Goal: Transaction & Acquisition: Subscribe to service/newsletter

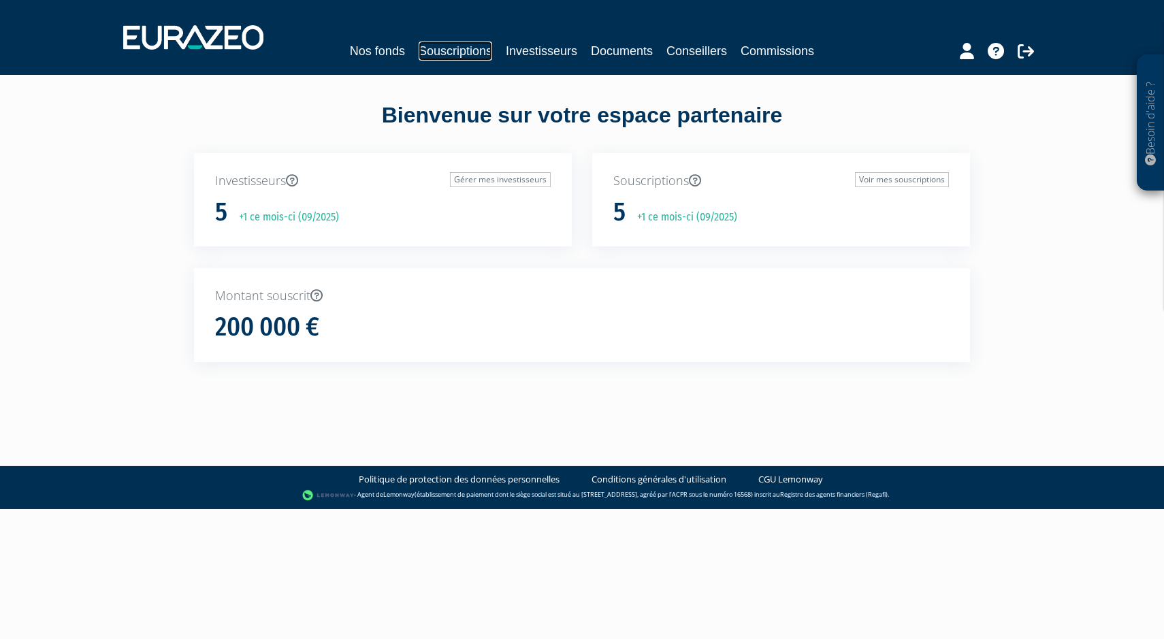
click at [474, 56] on link "Souscriptions" at bounding box center [456, 51] width 74 height 19
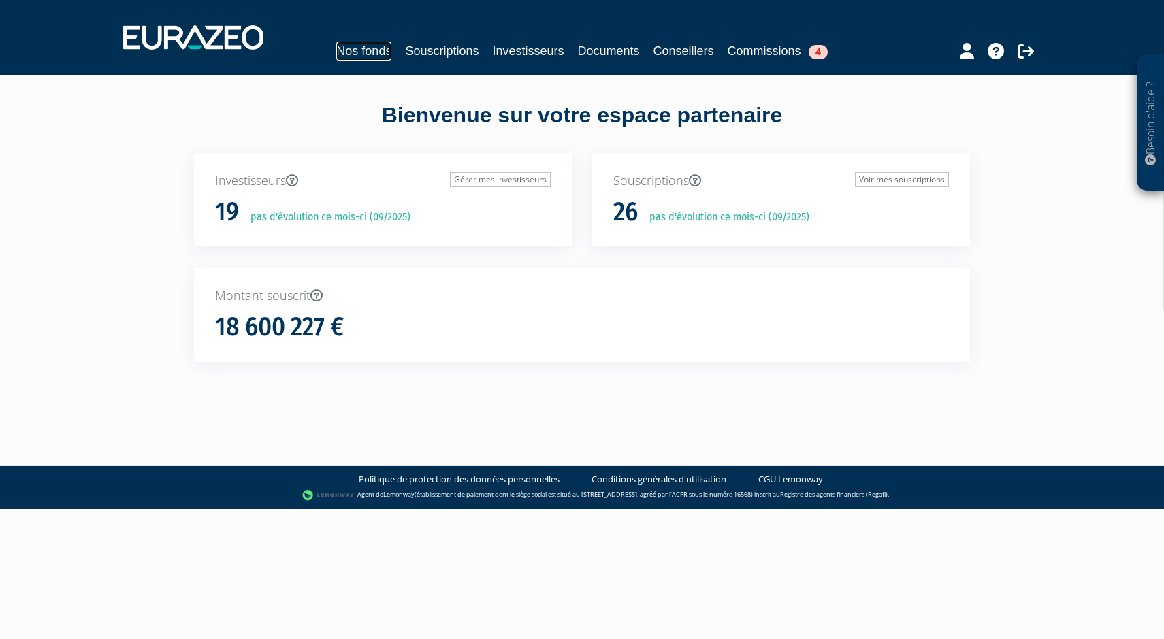
click at [336, 52] on link "Nos fonds" at bounding box center [363, 51] width 55 height 19
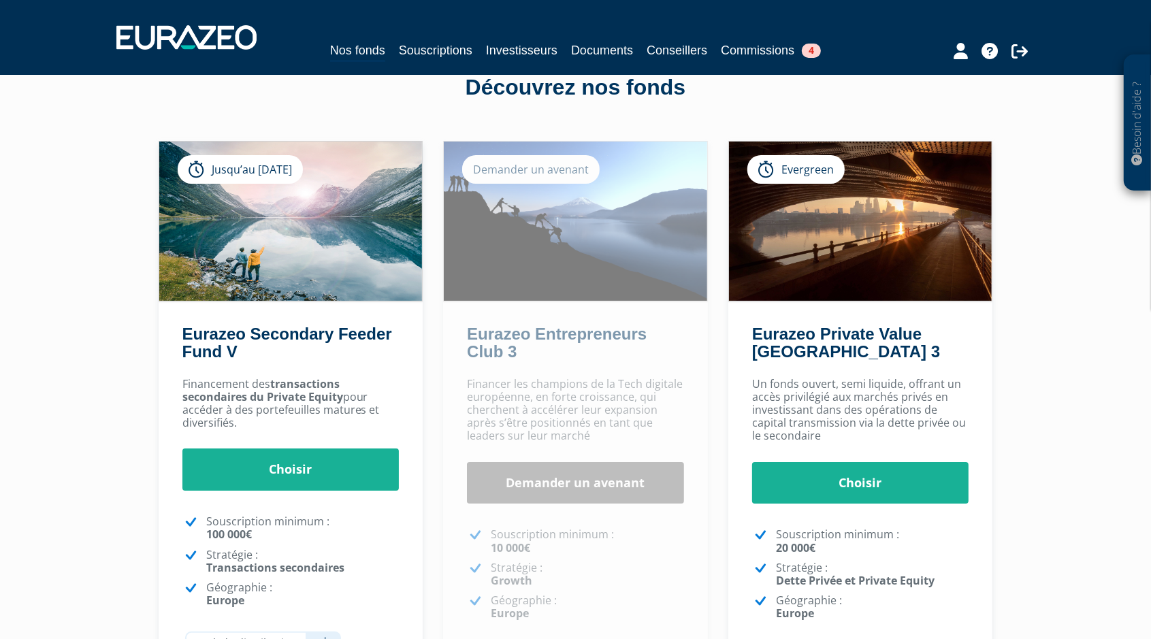
scroll to position [41, 0]
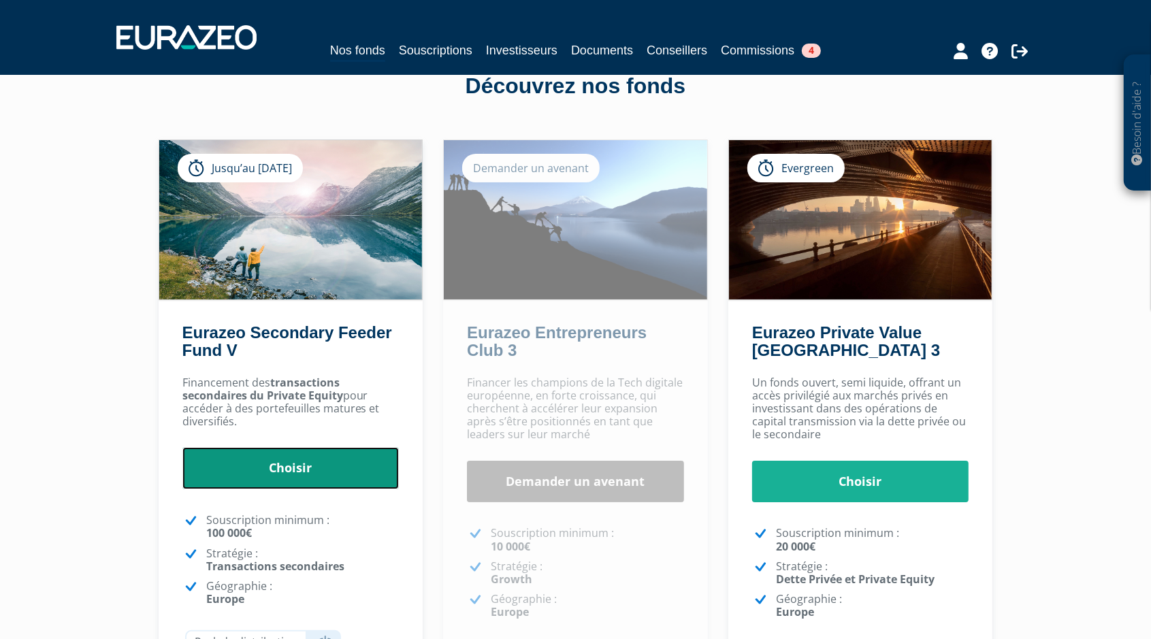
click at [276, 483] on link "Choisir" at bounding box center [290, 468] width 217 height 42
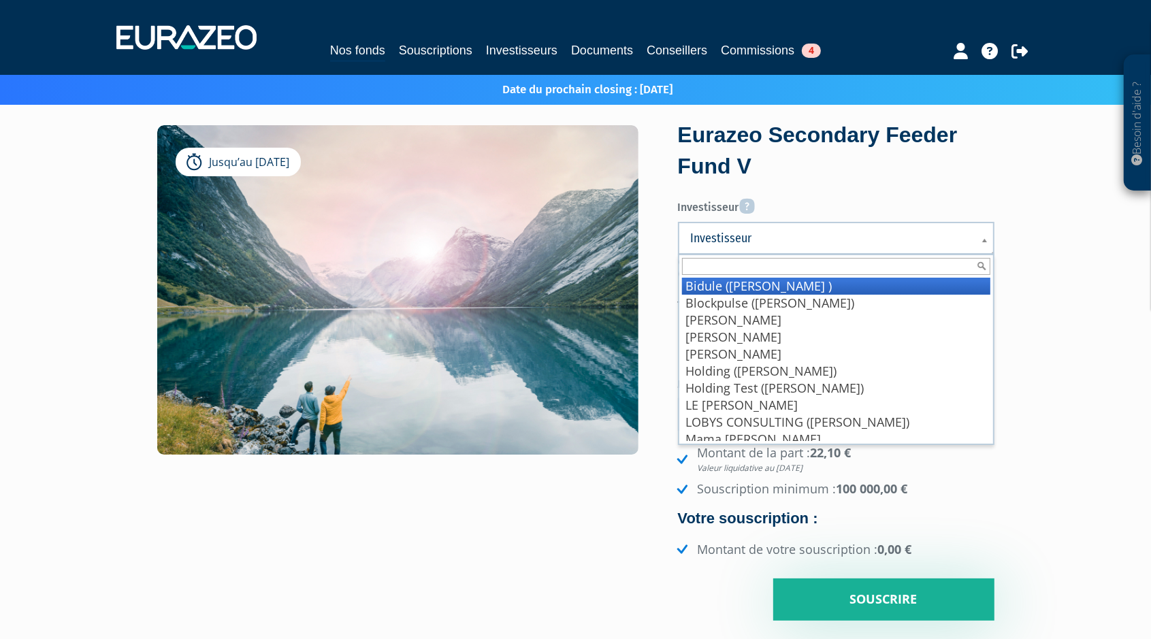
click at [777, 234] on span "Investisseur" at bounding box center [827, 238] width 273 height 16
click at [732, 216] on div "Investisseur Pour renseigner un investisseur, vous devez au préalable l'avoir c…" at bounding box center [836, 275] width 317 height 165
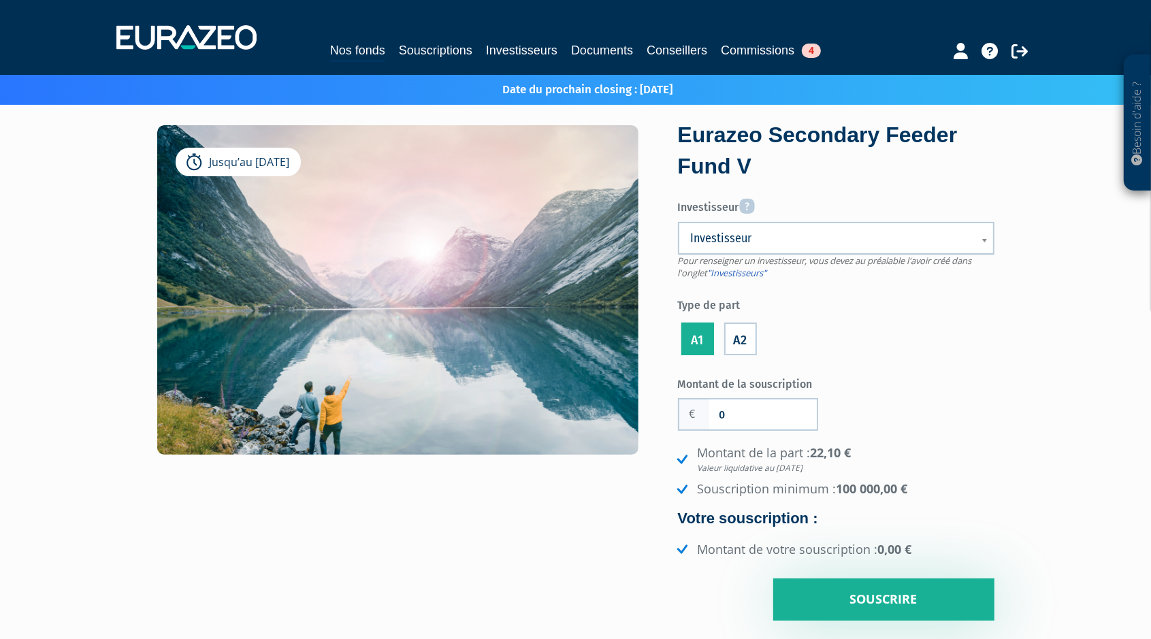
click at [749, 231] on span "Investisseur" at bounding box center [827, 238] width 273 height 16
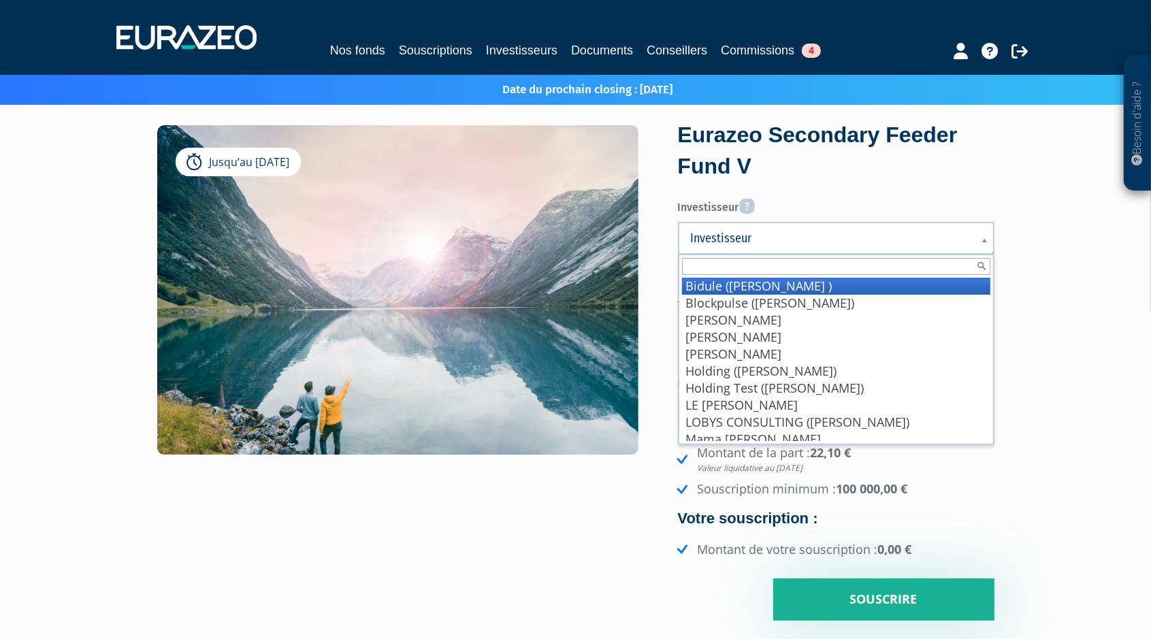
click at [750, 329] on li "Del Toro Estela" at bounding box center [836, 337] width 308 height 17
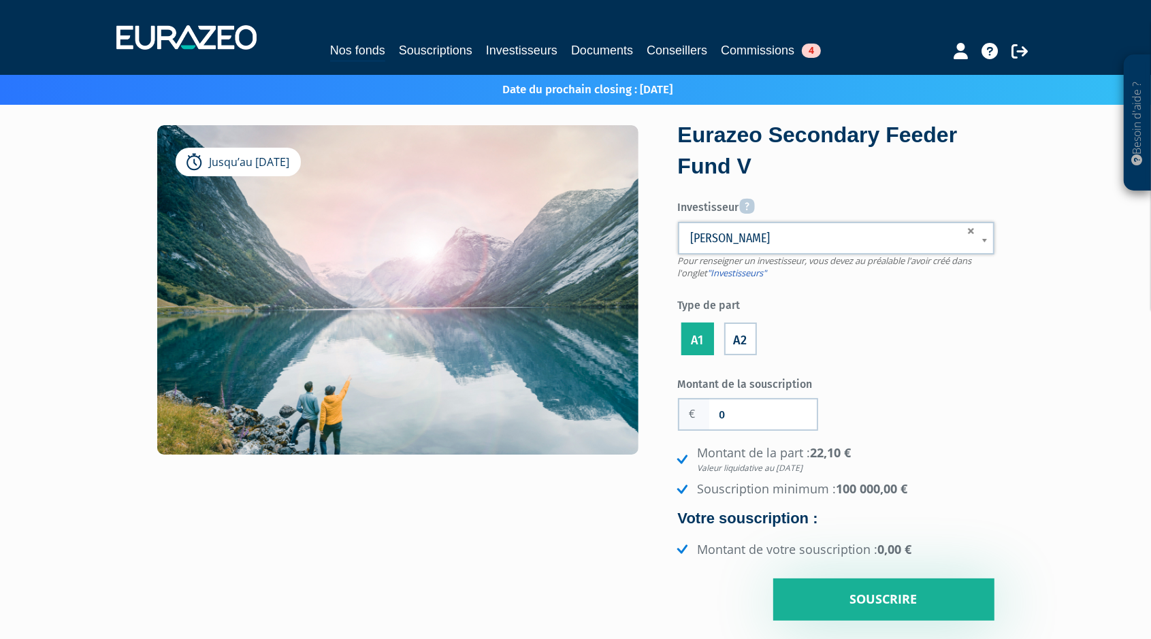
click at [750, 327] on label "A2" at bounding box center [740, 339] width 33 height 33
click at [0, 0] on input "A2" at bounding box center [0, 0] width 0 height 0
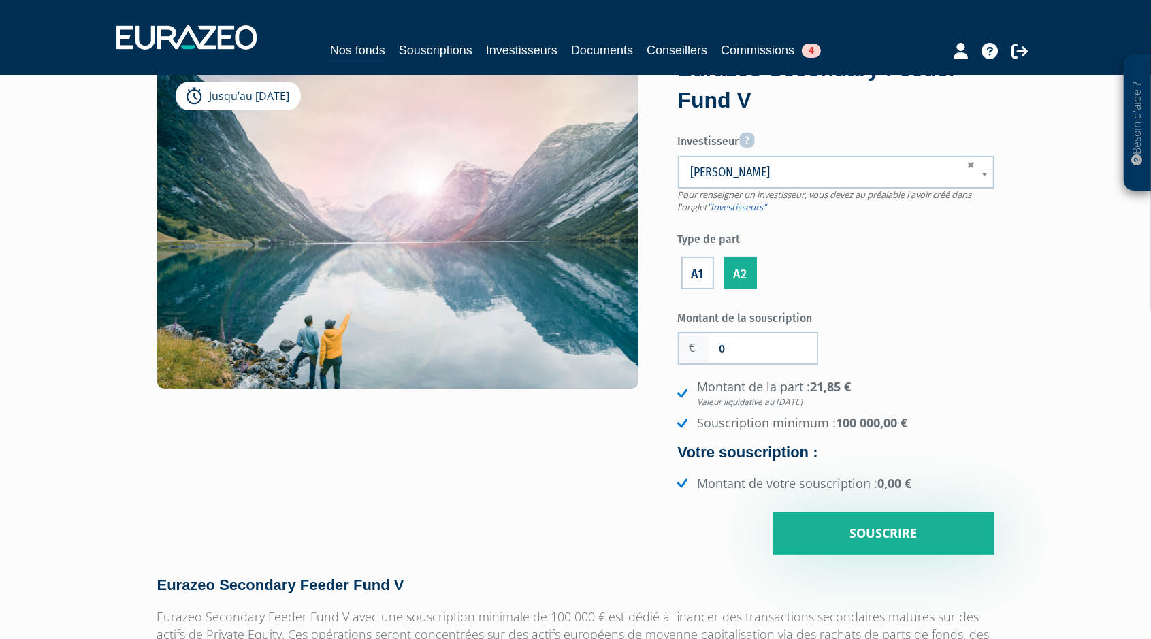
scroll to position [67, 0]
click at [686, 273] on li "A1" at bounding box center [697, 270] width 39 height 44
click at [690, 278] on li "A1" at bounding box center [697, 270] width 39 height 44
click at [690, 278] on label "A1" at bounding box center [697, 272] width 33 height 33
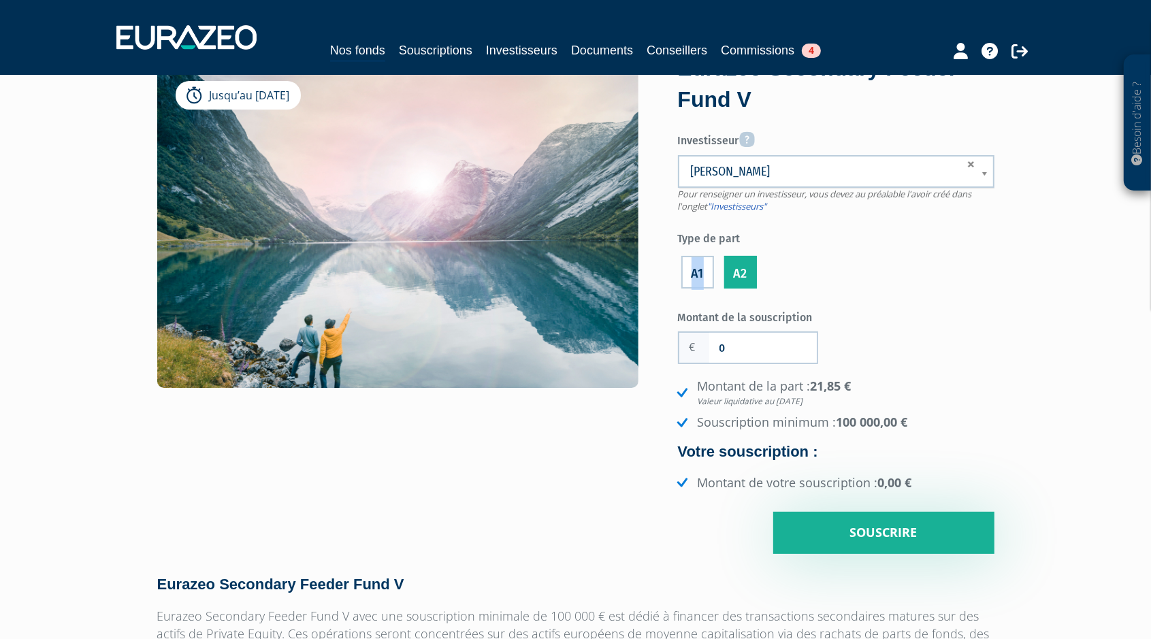
click at [0, 0] on input "A1" at bounding box center [0, 0] width 0 height 0
click at [690, 278] on label "A1" at bounding box center [697, 272] width 33 height 33
click at [0, 0] on input "A1" at bounding box center [0, 0] width 0 height 0
click at [754, 272] on label "A2" at bounding box center [740, 272] width 33 height 33
click at [0, 0] on input "A2" at bounding box center [0, 0] width 0 height 0
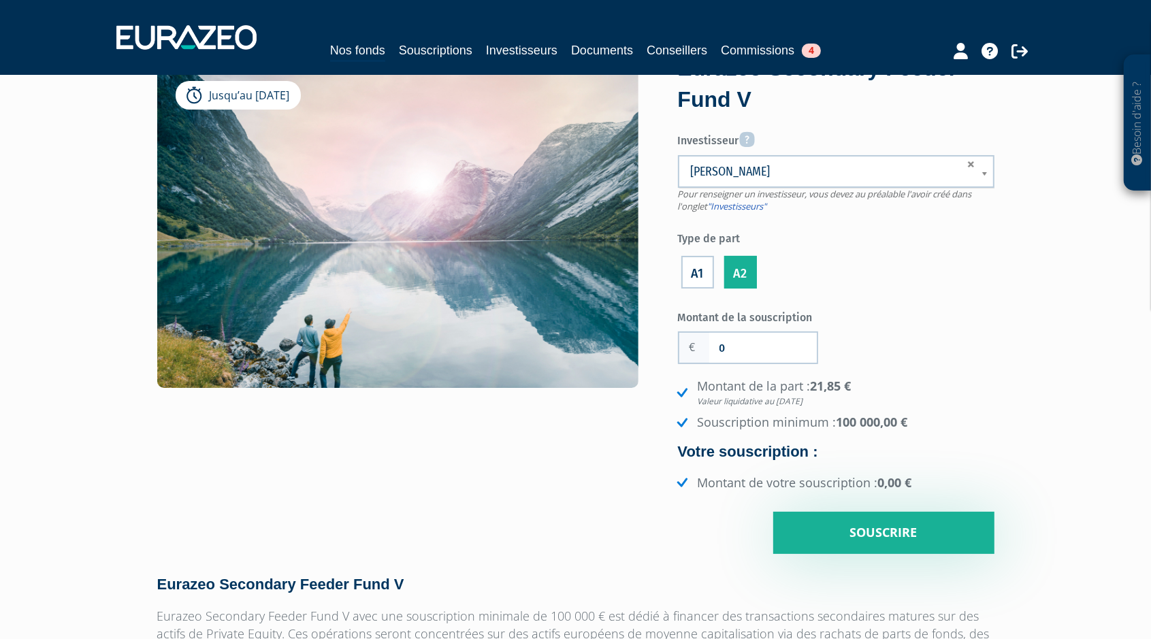
click at [754, 327] on div "Montant de la souscription 0" at bounding box center [757, 335] width 159 height 59
click at [745, 346] on input "0" at bounding box center [763, 348] width 108 height 30
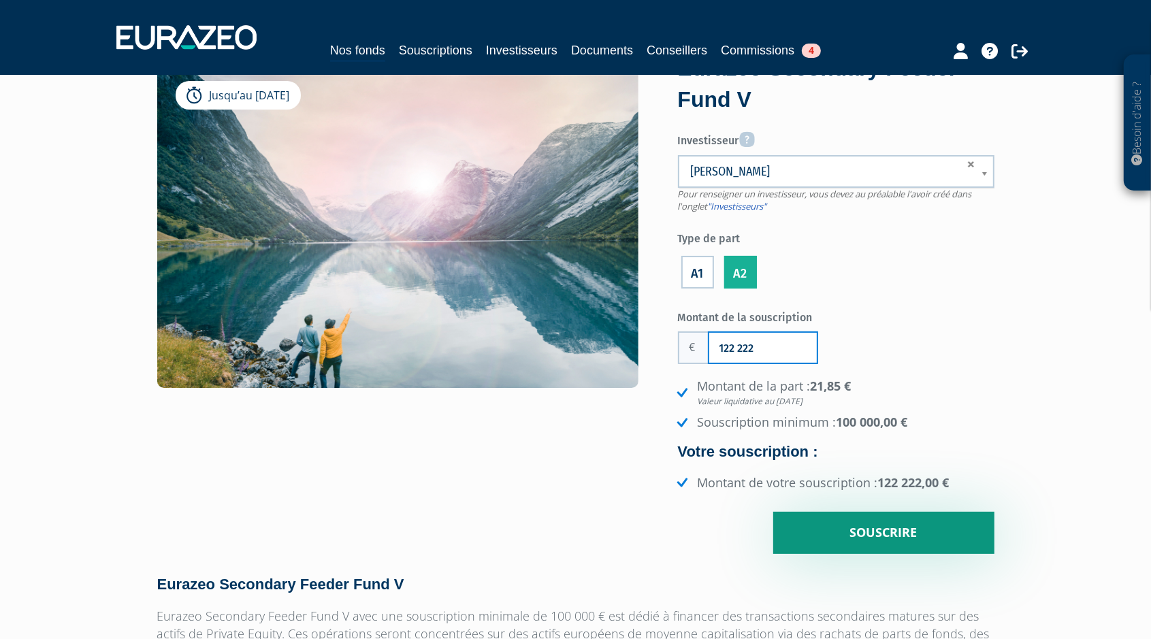
type input "122 222"
click at [918, 542] on input "Souscrire" at bounding box center [883, 533] width 221 height 42
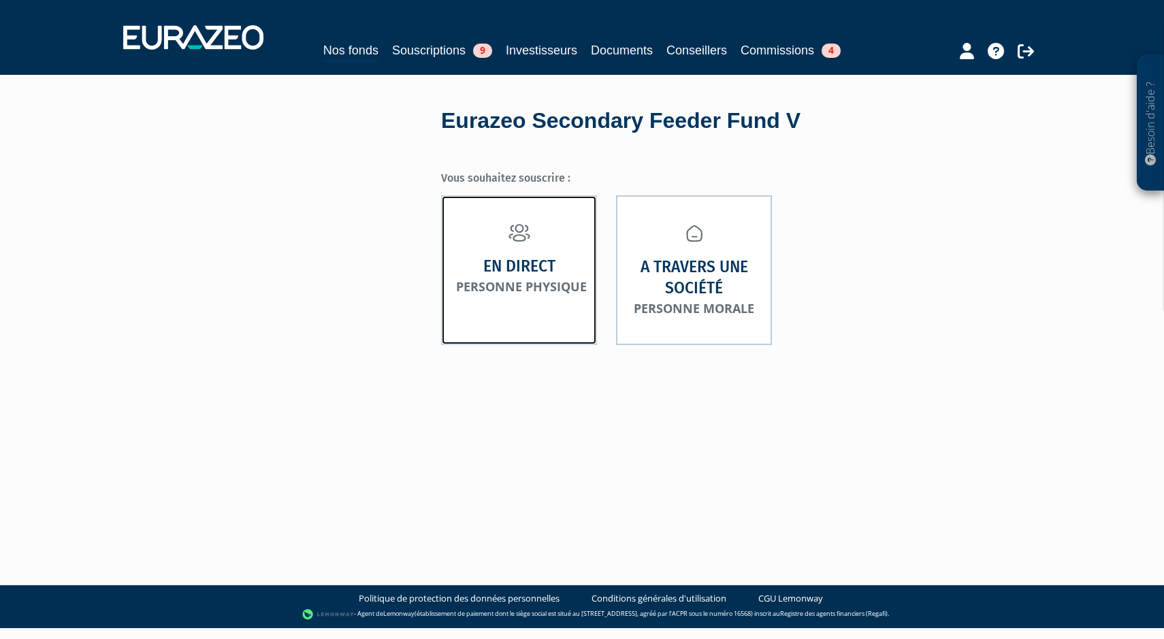
click at [565, 245] on link "En direct Personne physique" at bounding box center [519, 269] width 156 height 149
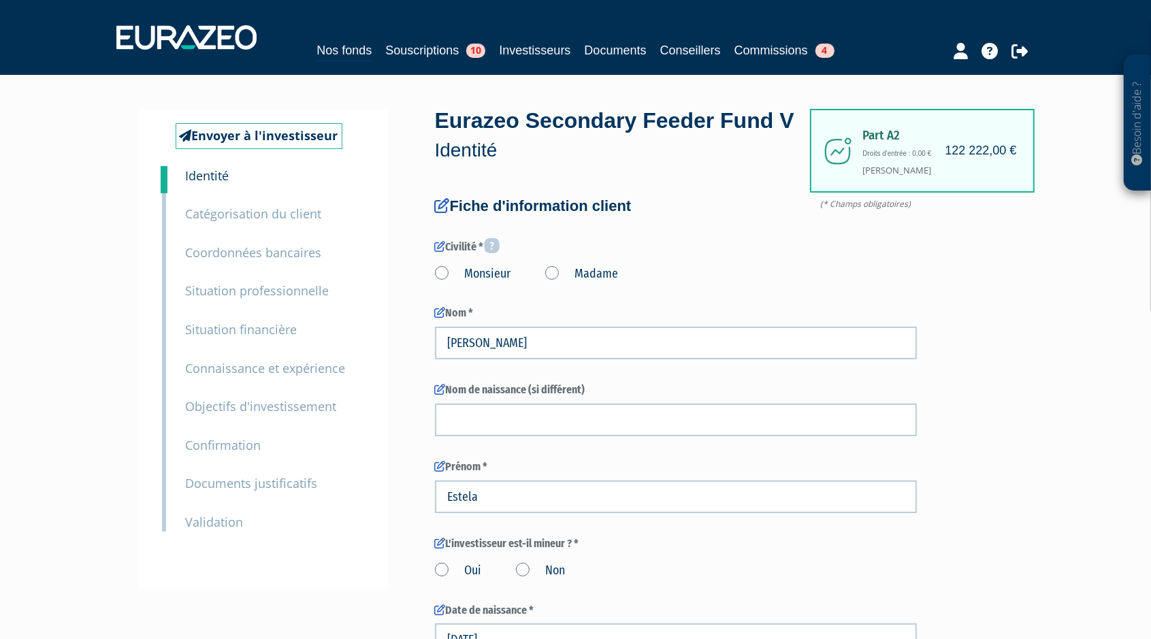
type input "6 72 86 18 13"
click at [229, 408] on small "Objectifs d'investissement" at bounding box center [261, 406] width 151 height 16
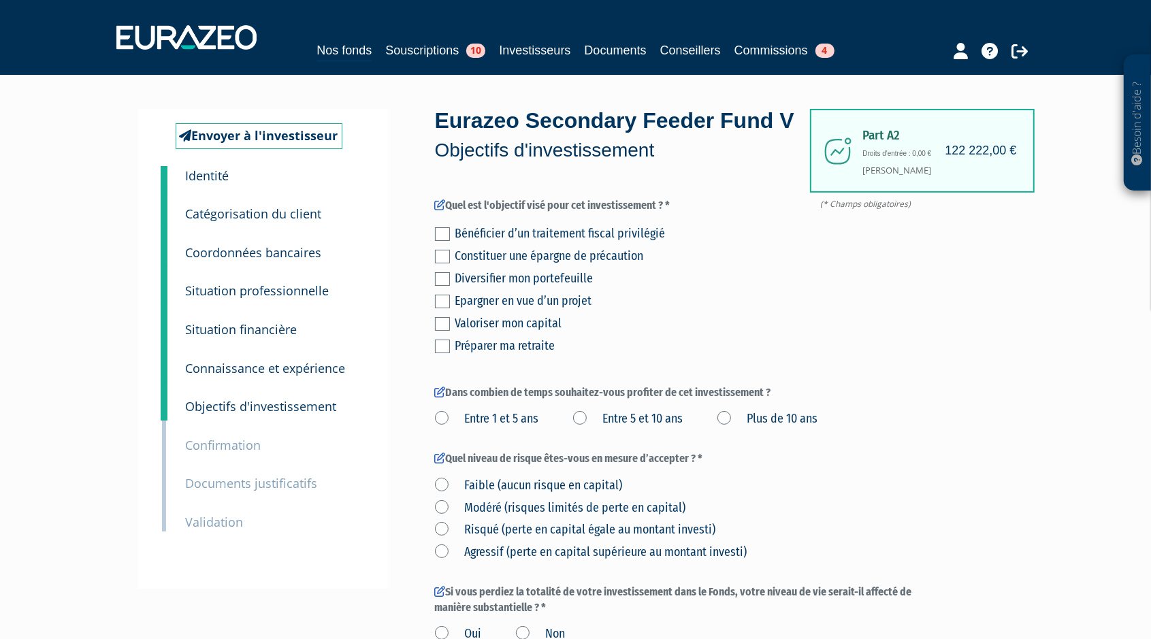
scroll to position [314, 0]
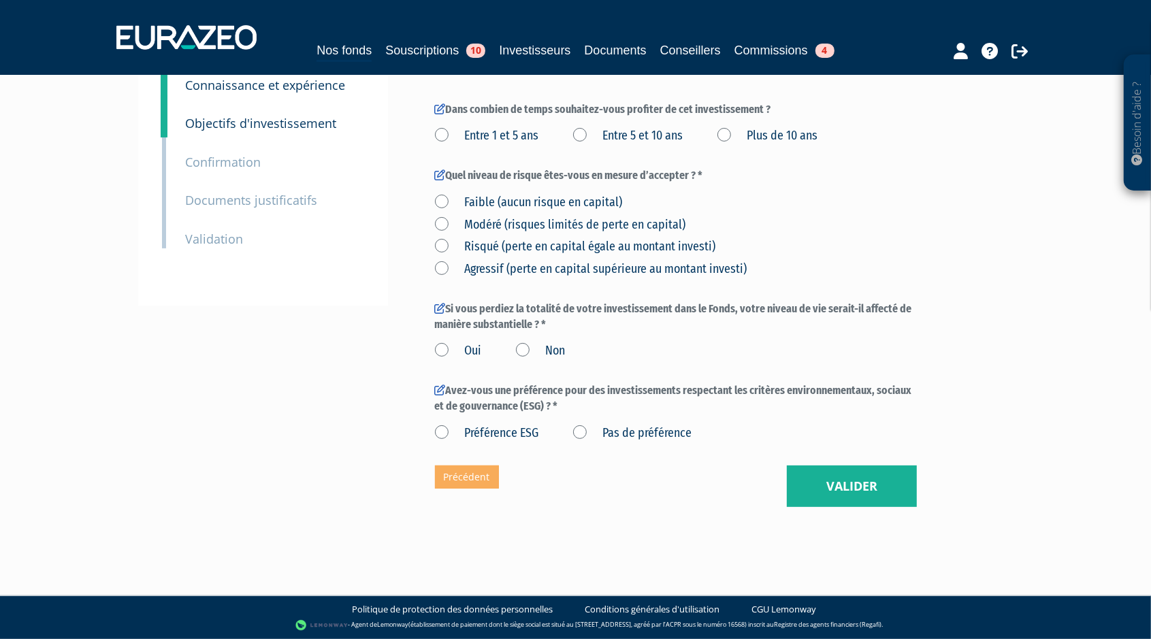
click at [805, 463] on div "Eurazeo Secondary Feeder Fund V Objectifs d'investissement (* Champs obligatoir…" at bounding box center [676, 166] width 482 height 681
click at [803, 466] on button "Valider" at bounding box center [852, 487] width 130 height 42
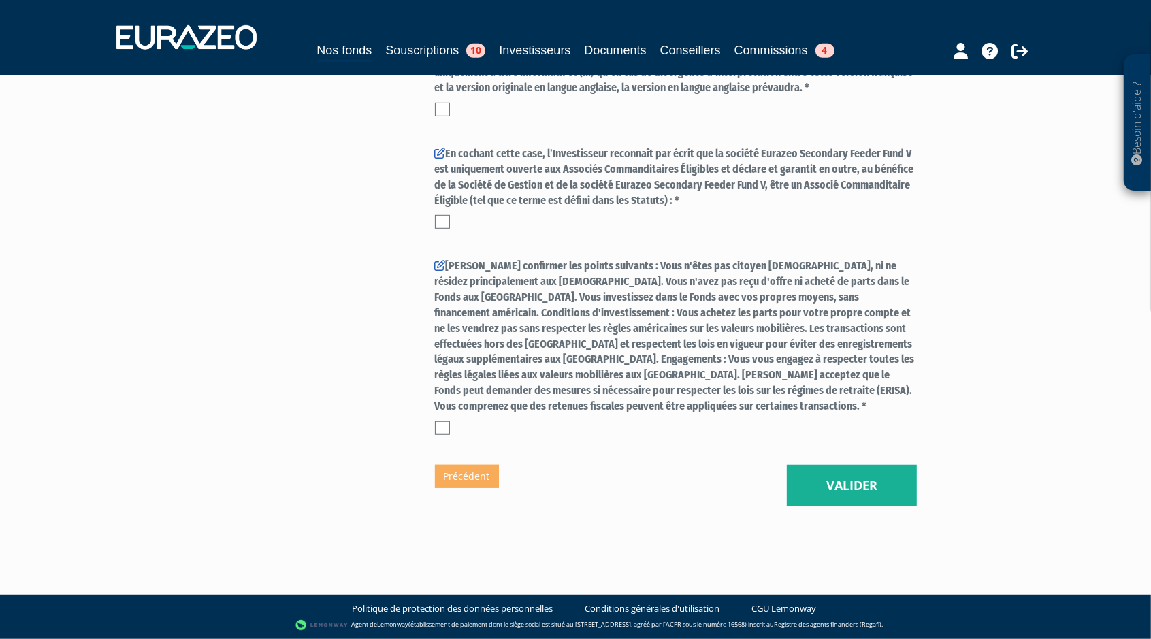
scroll to position [741, 0]
click at [856, 492] on button "Valider" at bounding box center [852, 486] width 130 height 42
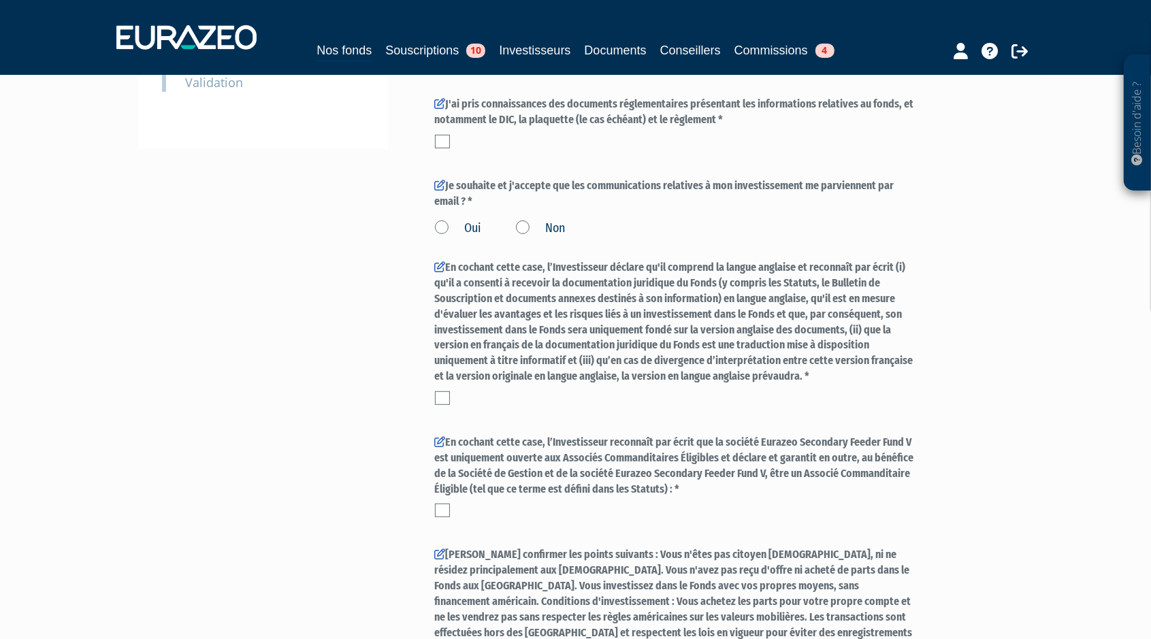
scroll to position [759, 0]
